Goal: Task Accomplishment & Management: Complete application form

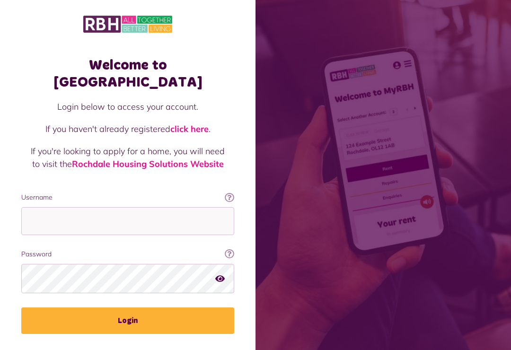
scroll to position [109, 0]
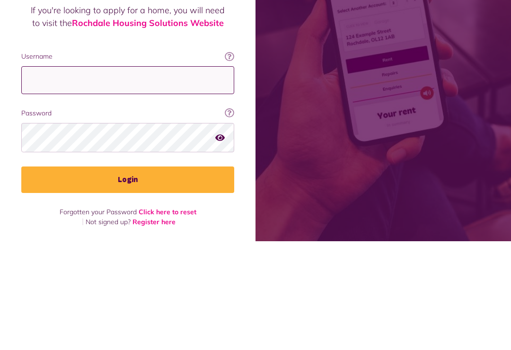
type input "**********"
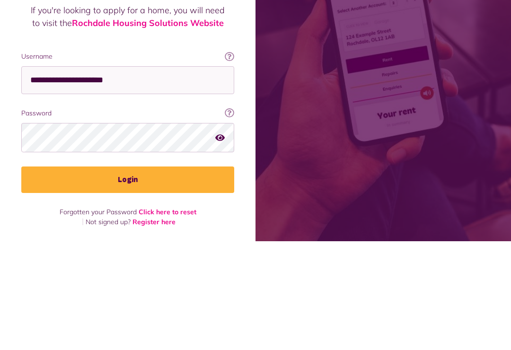
click at [128, 276] on button "Login" at bounding box center [127, 289] width 213 height 27
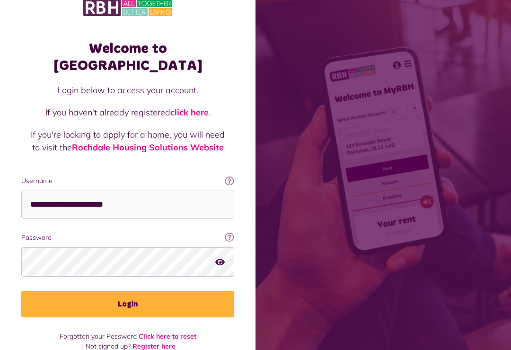
click at [117, 291] on button "Login" at bounding box center [127, 304] width 213 height 27
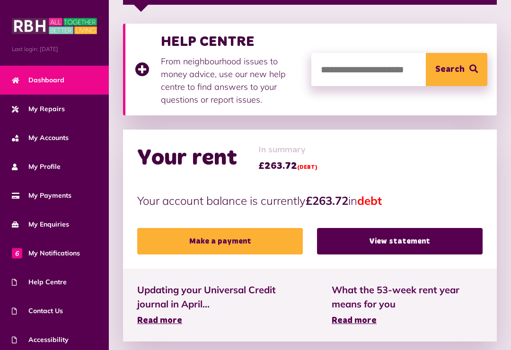
scroll to position [187, 0]
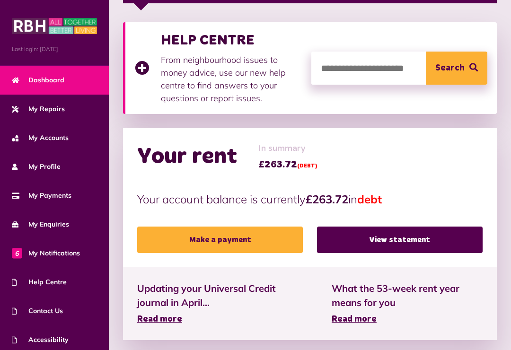
click at [209, 237] on link "Make a payment" at bounding box center [220, 240] width 166 height 27
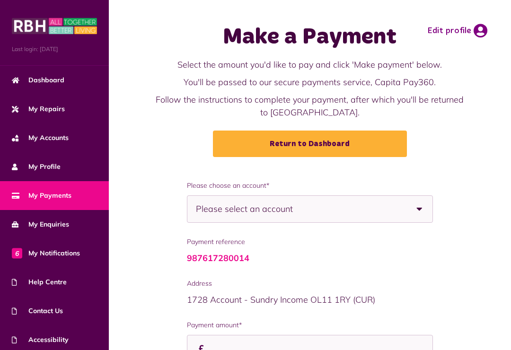
click at [418, 211] on b at bounding box center [419, 209] width 27 height 27
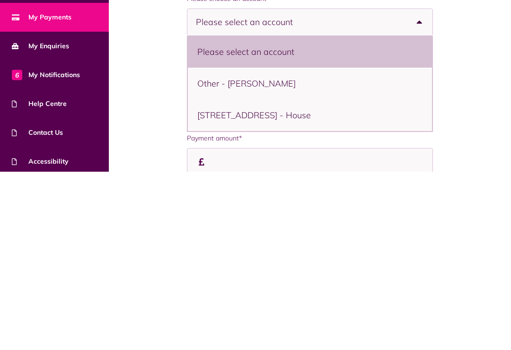
scroll to position [12, 0]
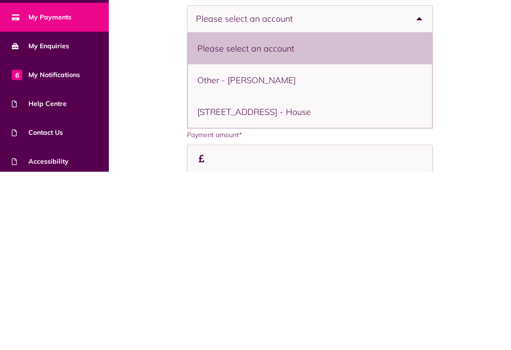
click at [243, 275] on li "[STREET_ADDRESS] - House" at bounding box center [310, 291] width 244 height 32
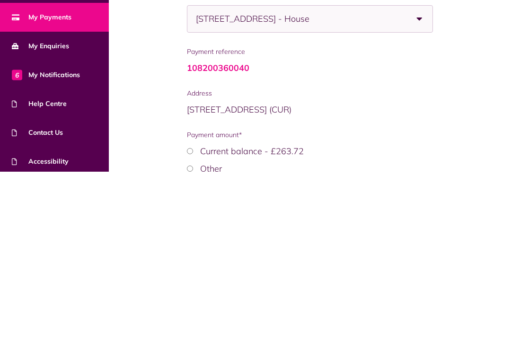
select select "**********"
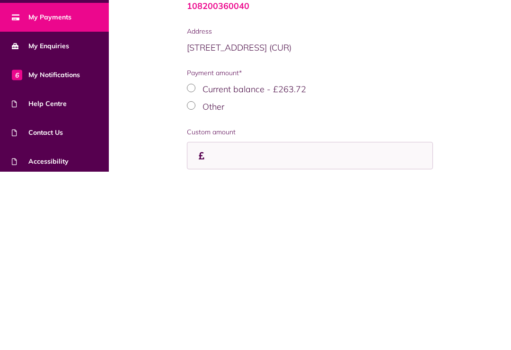
scroll to position [83, 0]
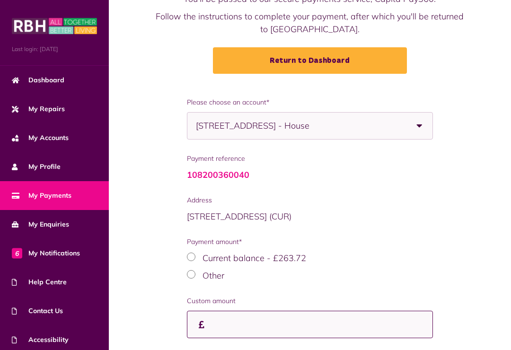
click at [0, 0] on input "Payment amount*" at bounding box center [0, 0] width 0 height 0
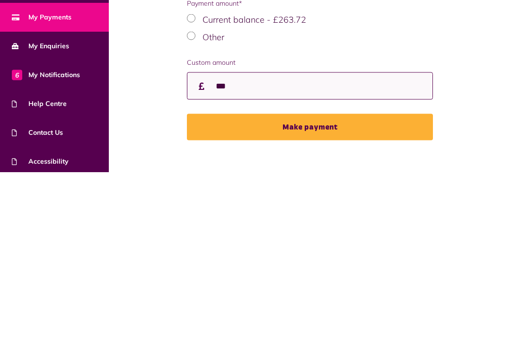
type input "***"
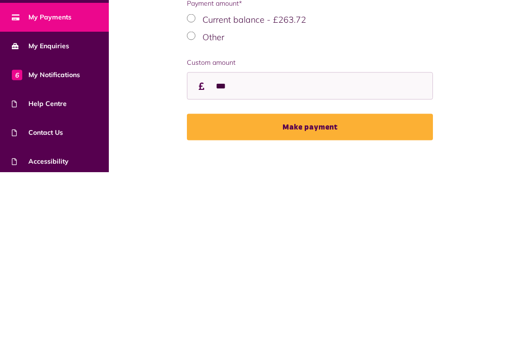
click at [306, 292] on button "Make payment" at bounding box center [310, 305] width 246 height 27
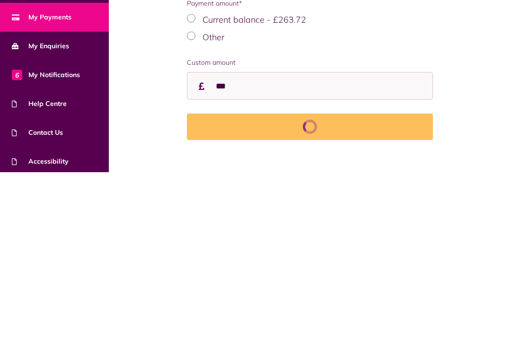
scroll to position [156, 0]
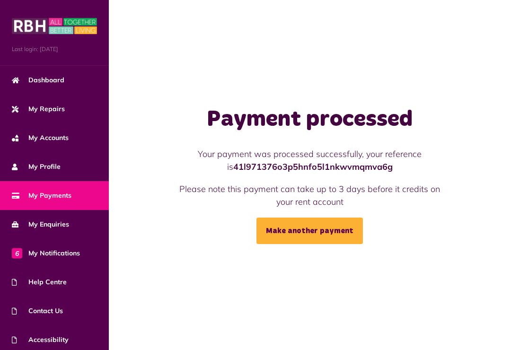
click at [38, 114] on span "My Repairs" at bounding box center [38, 109] width 53 height 10
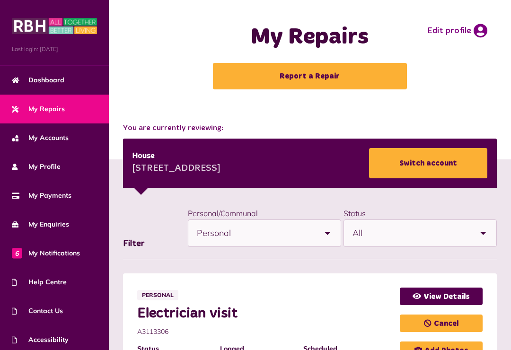
click at [277, 80] on link "Report a Repair" at bounding box center [310, 76] width 194 height 27
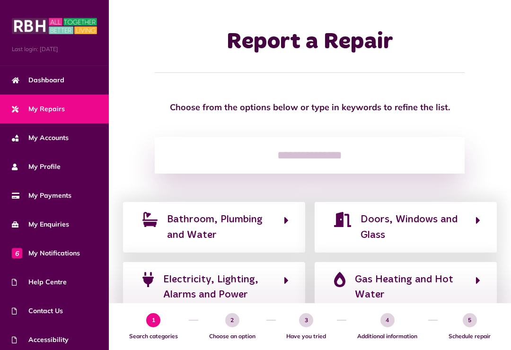
click at [217, 233] on span "Bathroom, Plumbing and Water" at bounding box center [220, 227] width 107 height 31
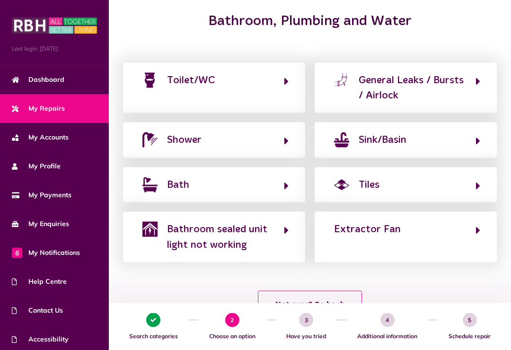
scroll to position [122, 0]
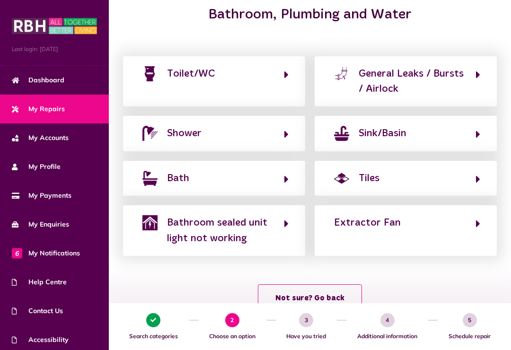
click at [384, 224] on div "Extractor Fan" at bounding box center [367, 222] width 67 height 15
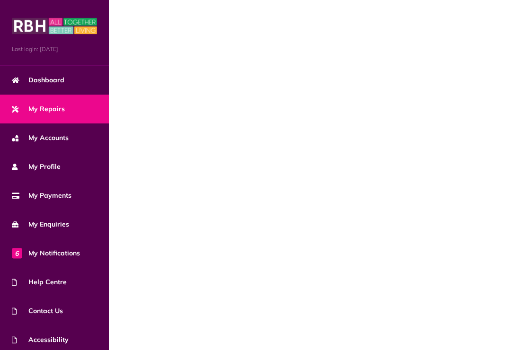
scroll to position [62, 0]
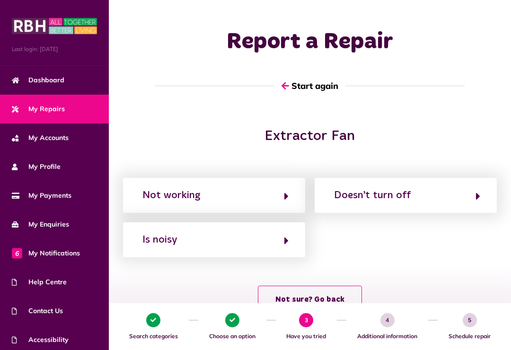
click at [182, 188] on div "Not working" at bounding box center [171, 195] width 58 height 15
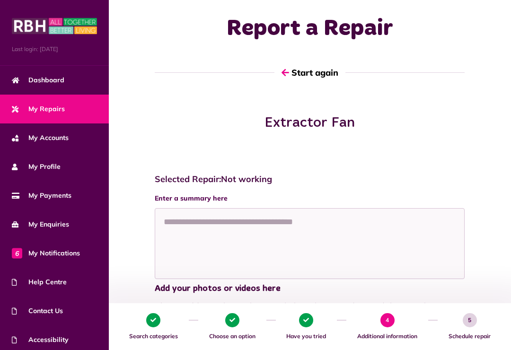
scroll to position [0, 0]
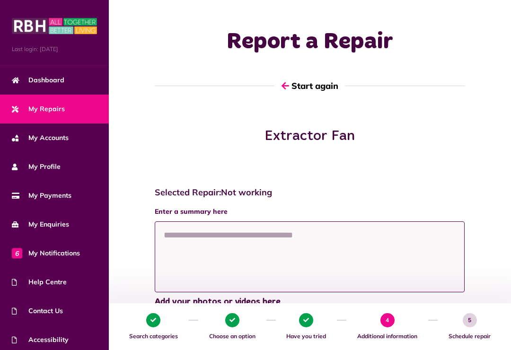
click at [185, 245] on textarea at bounding box center [310, 257] width 310 height 71
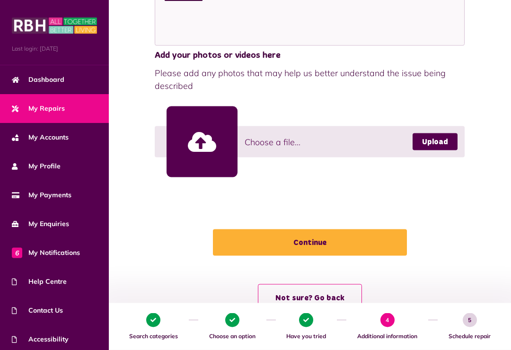
scroll to position [250, 0]
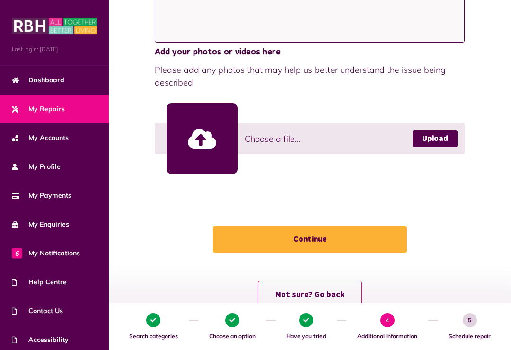
type textarea "**********"
click at [299, 237] on button "Continue" at bounding box center [310, 239] width 194 height 27
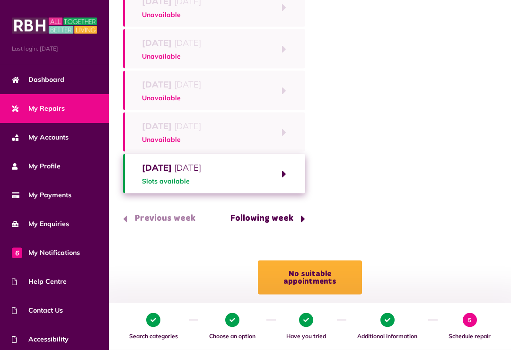
scroll to position [135, 0]
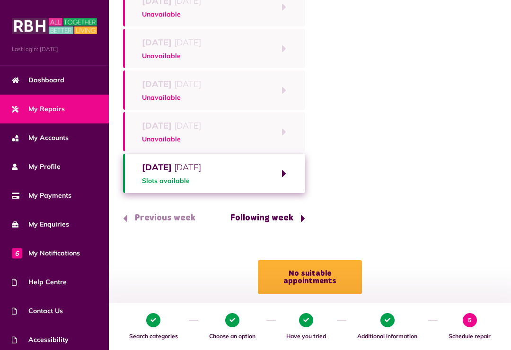
click at [168, 177] on span "Slots available" at bounding box center [171, 181] width 59 height 10
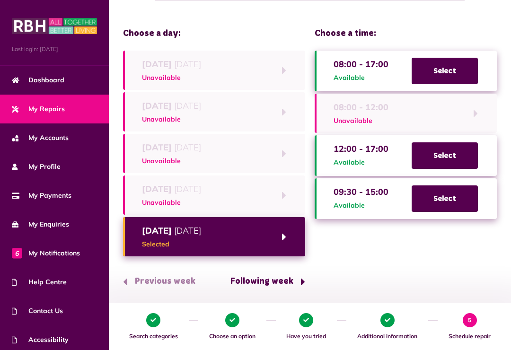
scroll to position [63, 0]
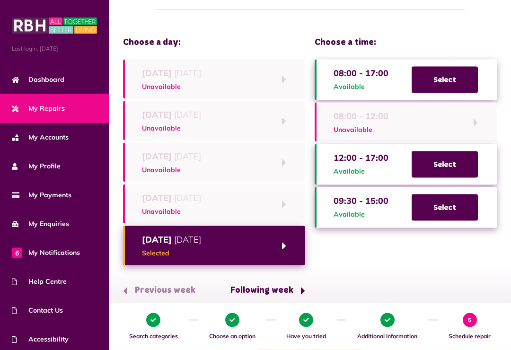
click at [436, 164] on span "Select" at bounding box center [445, 164] width 66 height 27
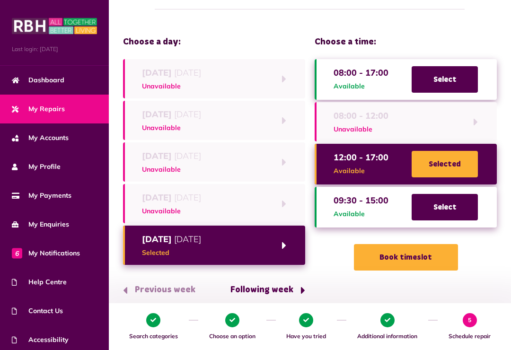
click at [393, 261] on button "Book timeslot" at bounding box center [406, 257] width 104 height 27
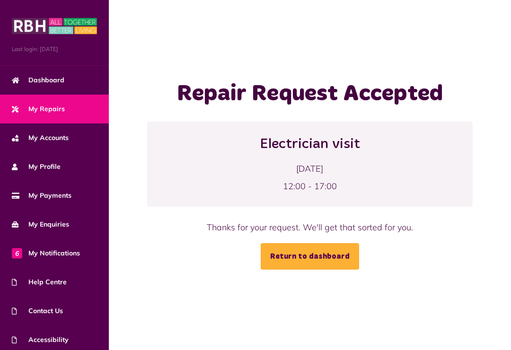
click at [315, 270] on link "Return to dashboard" at bounding box center [310, 256] width 98 height 27
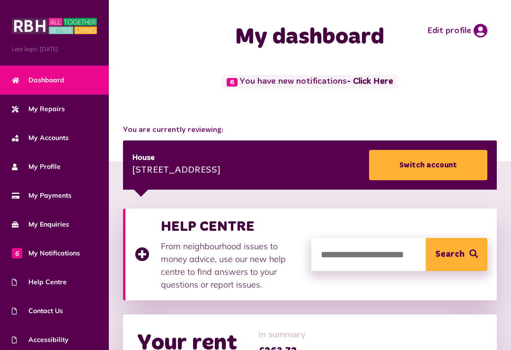
click at [313, 85] on span "6 You have new notifications - Click Here" at bounding box center [309, 82] width 175 height 14
click at [382, 80] on link "- Click Here" at bounding box center [370, 82] width 46 height 9
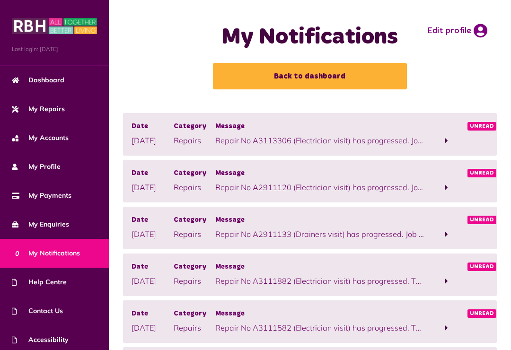
click at [373, 82] on link "Back to dashboard" at bounding box center [310, 76] width 194 height 27
